Goal: Transaction & Acquisition: Purchase product/service

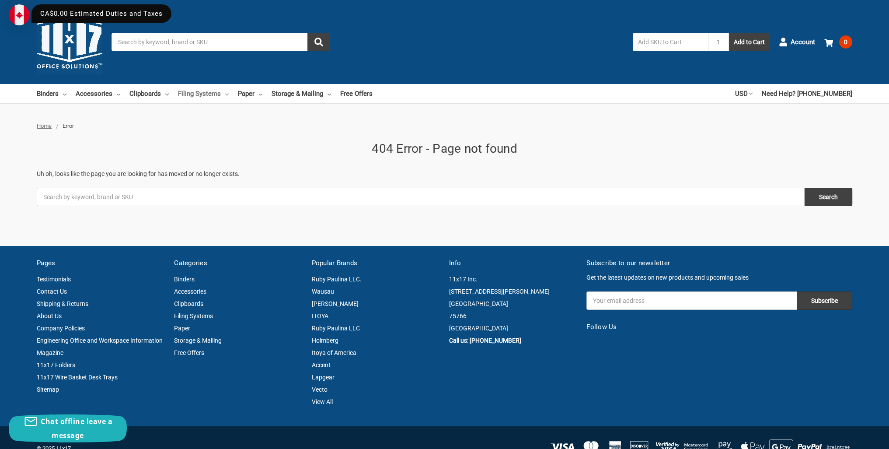
click at [211, 93] on link "Filing Systems" at bounding box center [203, 93] width 51 height 19
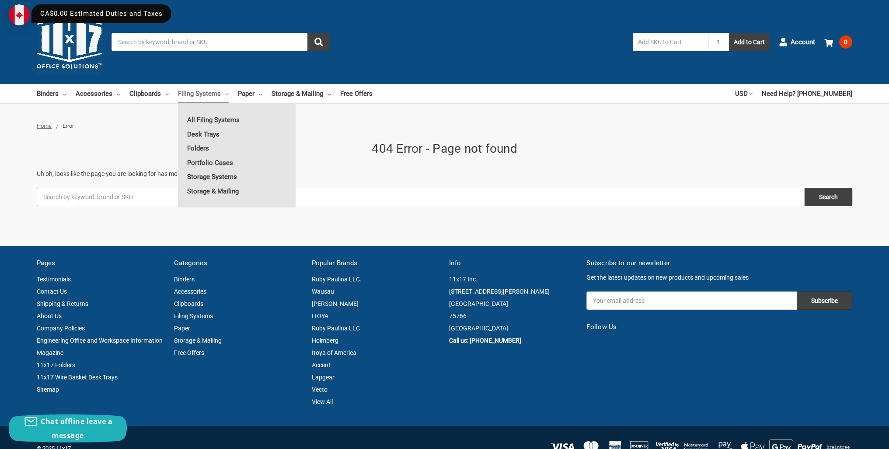
click at [209, 177] on link "Storage Systems" at bounding box center [237, 177] width 118 height 14
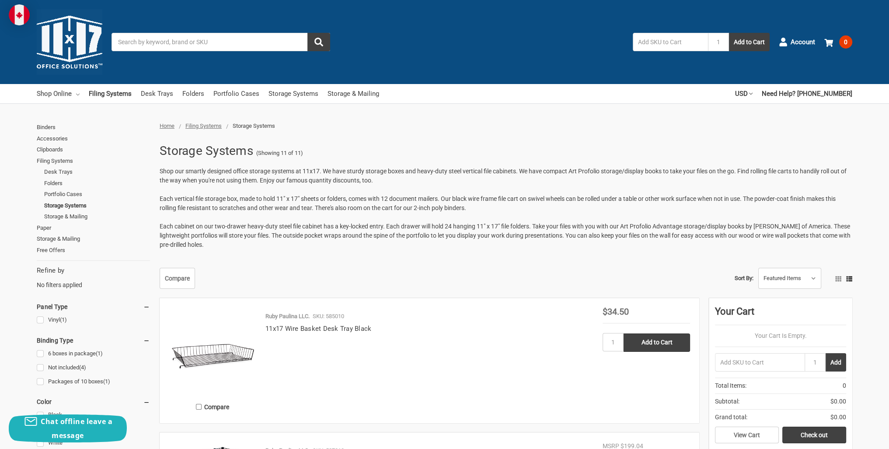
click at [71, 94] on link "Shop Online" at bounding box center [58, 93] width 43 height 19
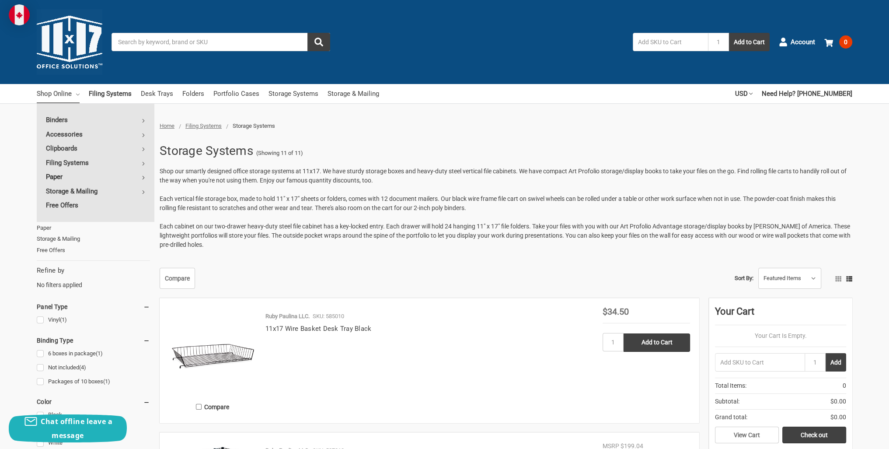
click at [70, 179] on link "Paper" at bounding box center [96, 177] width 118 height 14
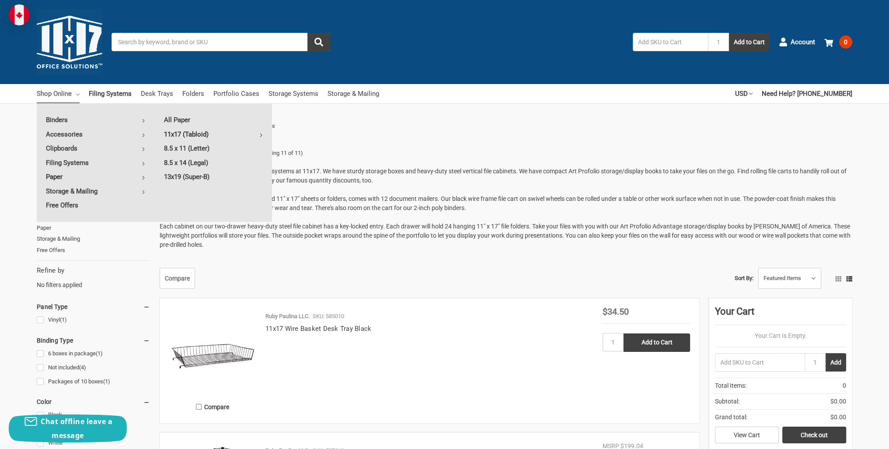
click at [190, 132] on link "11x17 (Tabloid)" at bounding box center [213, 134] width 117 height 14
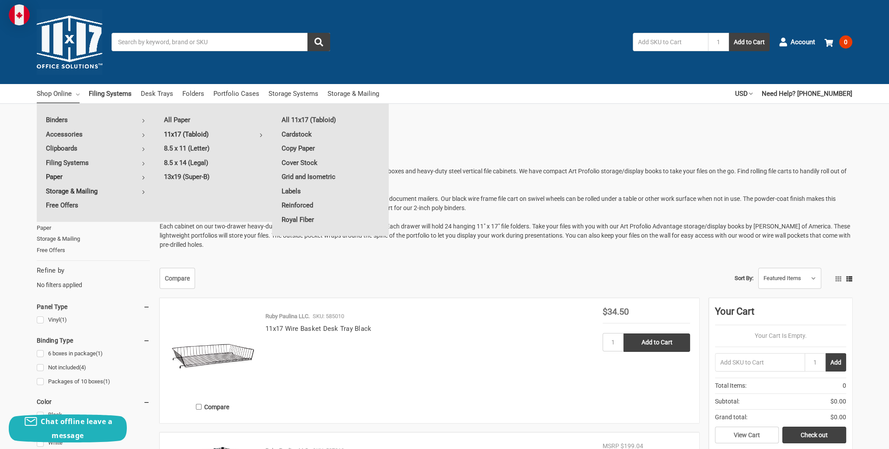
click at [62, 190] on link "Storage & Mailing" at bounding box center [96, 191] width 118 height 14
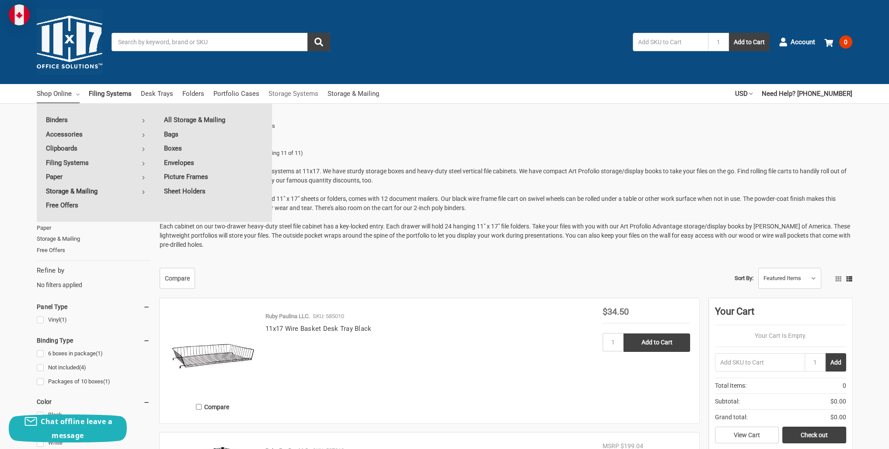
click at [305, 91] on link "Storage Systems" at bounding box center [294, 93] width 50 height 19
